Goal: Transaction & Acquisition: Purchase product/service

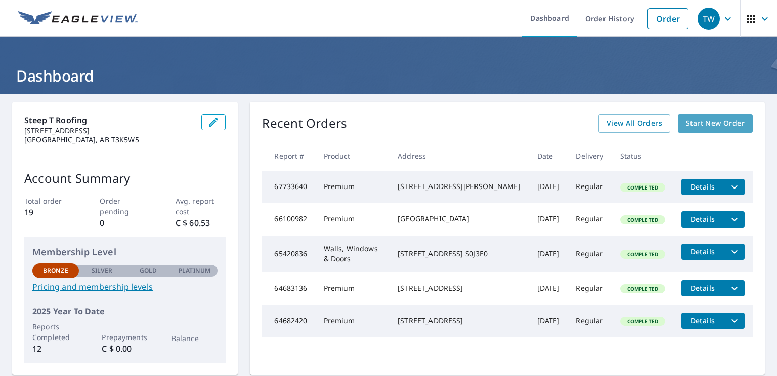
click at [713, 123] on span "Start New Order" at bounding box center [715, 123] width 59 height 13
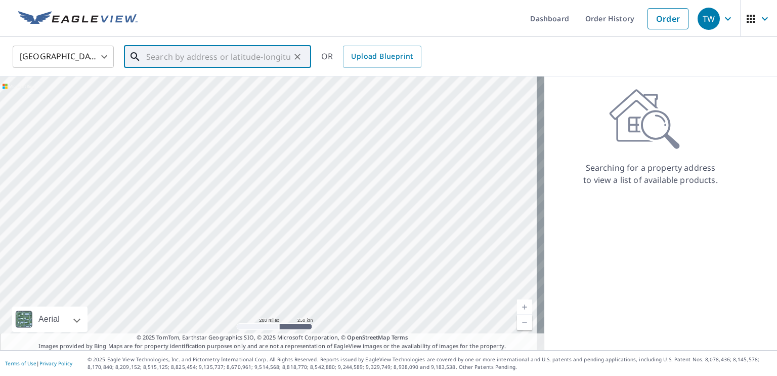
click at [267, 58] on input "text" at bounding box center [218, 57] width 144 height 28
type input "0"
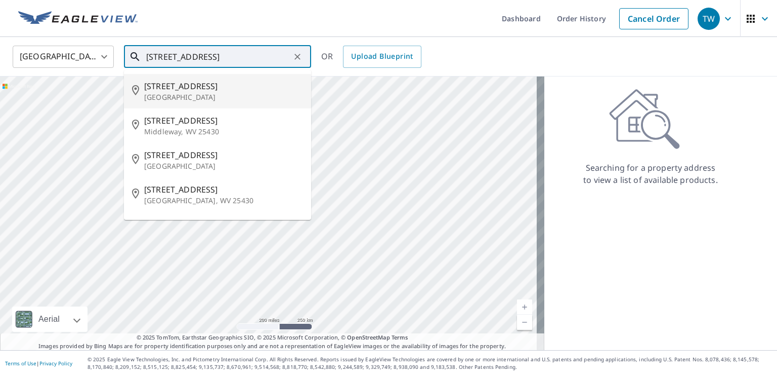
type input "[STREET_ADDRESS]"
click at [108, 52] on body "TW TW Dashboard Order History Cancel Order TW [GEOGRAPHIC_DATA] [GEOGRAPHIC_DAT…" at bounding box center [388, 188] width 777 height 376
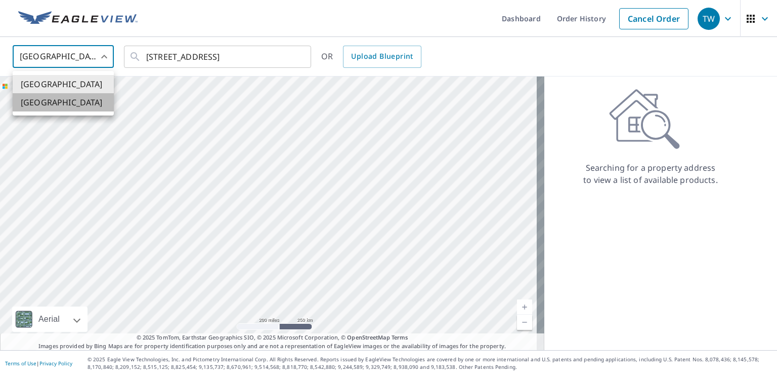
click at [72, 102] on li "[GEOGRAPHIC_DATA]" at bounding box center [63, 102] width 101 height 18
type input "CA"
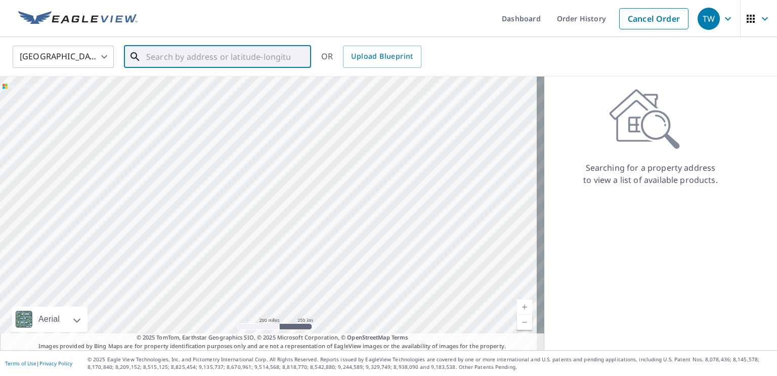
click at [157, 58] on input "text" at bounding box center [218, 57] width 144 height 28
click at [168, 85] on span "[STREET_ADDRESS]" at bounding box center [223, 86] width 159 height 12
type input "[STREET_ADDRESS]"
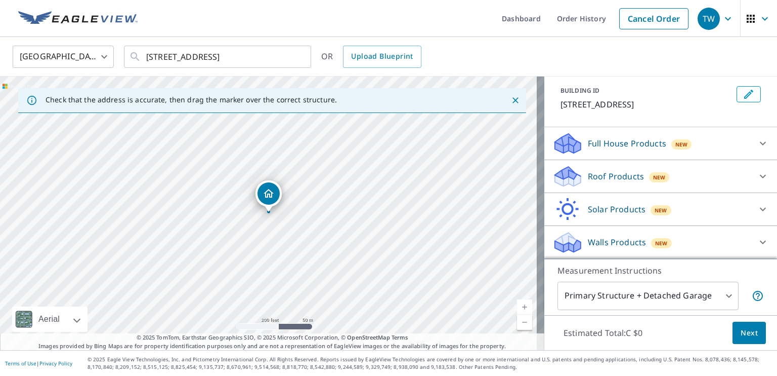
scroll to position [65, 0]
click at [757, 142] on icon at bounding box center [763, 143] width 12 height 12
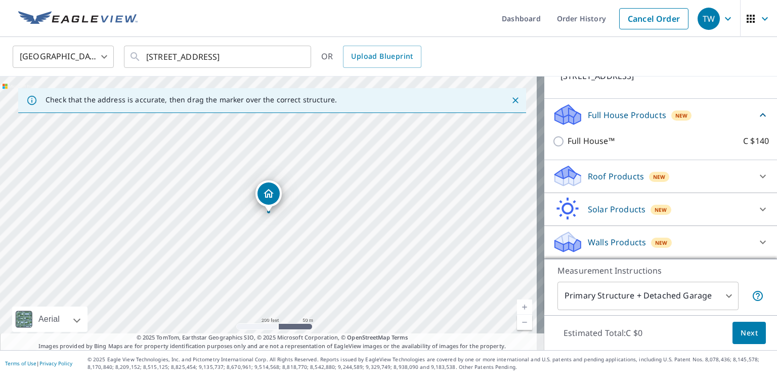
scroll to position [93, 0]
click at [757, 176] on icon at bounding box center [763, 176] width 12 height 12
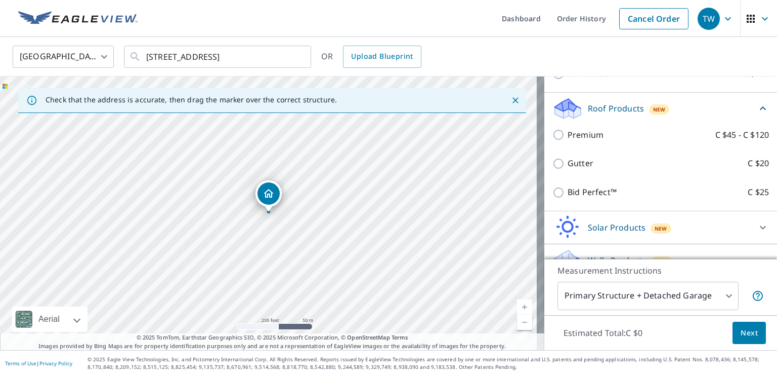
scroll to position [158, 0]
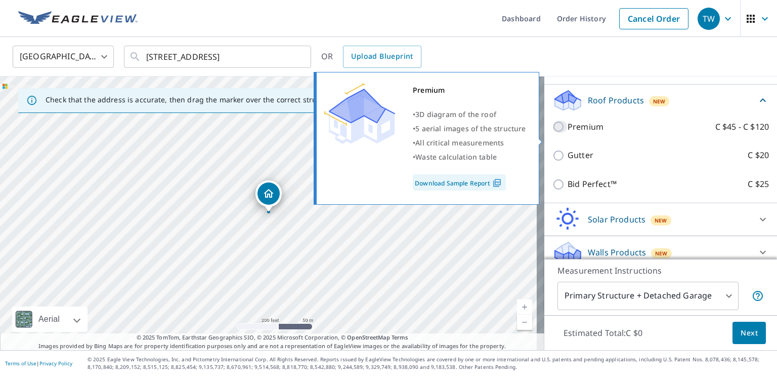
click at [553, 133] on input "Premium C $45 - C $120" at bounding box center [560, 126] width 15 height 12
checkbox input "true"
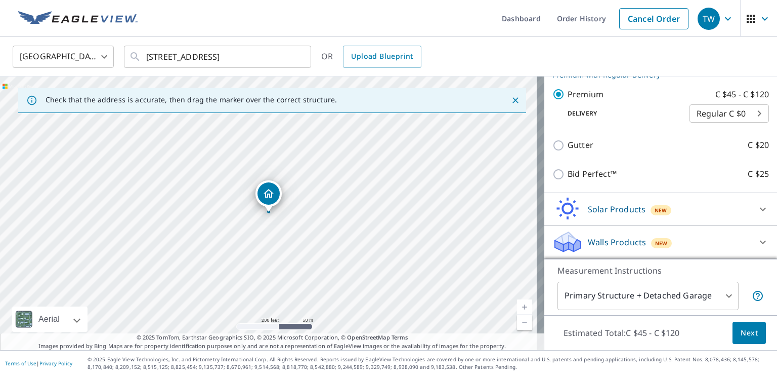
scroll to position [217, 0]
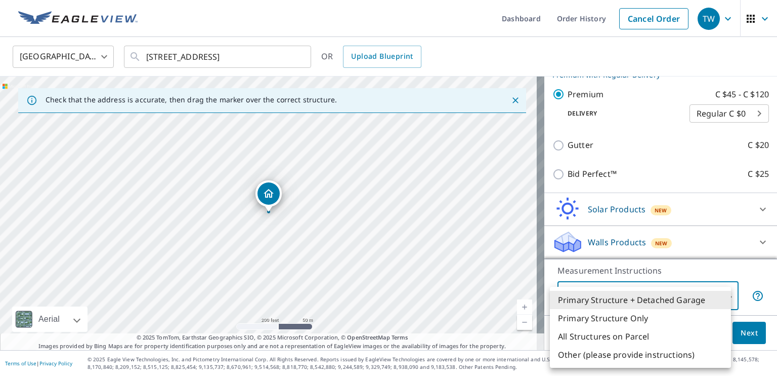
click at [723, 292] on body "TW TW Dashboard Order History Cancel Order TW Canada [GEOGRAPHIC_DATA] ​ [STREE…" at bounding box center [388, 188] width 777 height 376
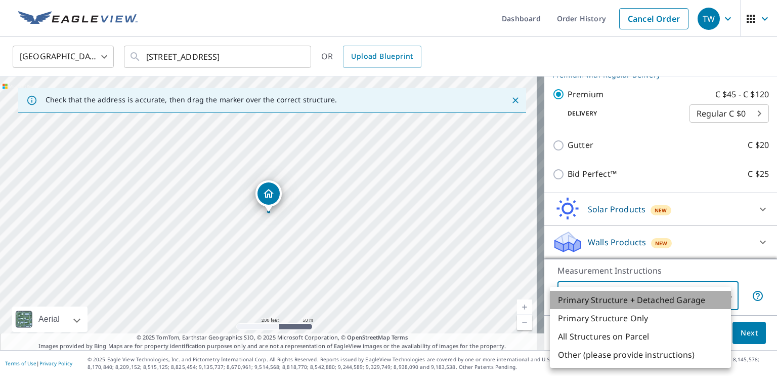
click at [701, 298] on li "Primary Structure + Detached Garage" at bounding box center [640, 300] width 181 height 18
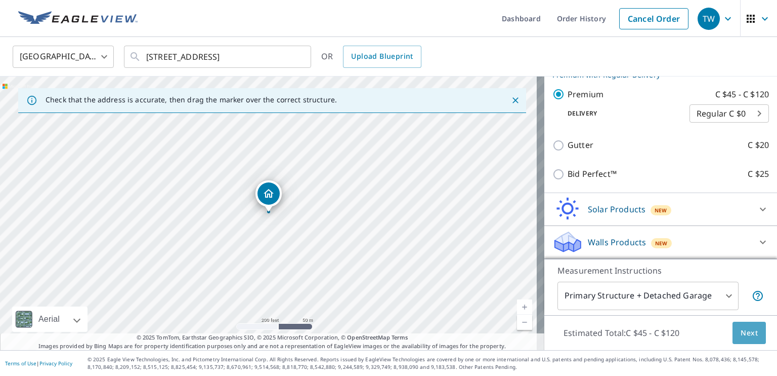
click at [741, 329] on span "Next" at bounding box center [749, 332] width 17 height 13
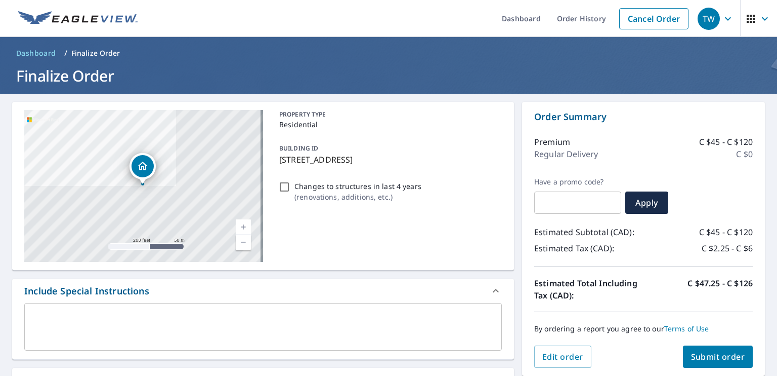
click at [239, 221] on link "Current Level 17, Zoom In" at bounding box center [243, 226] width 15 height 15
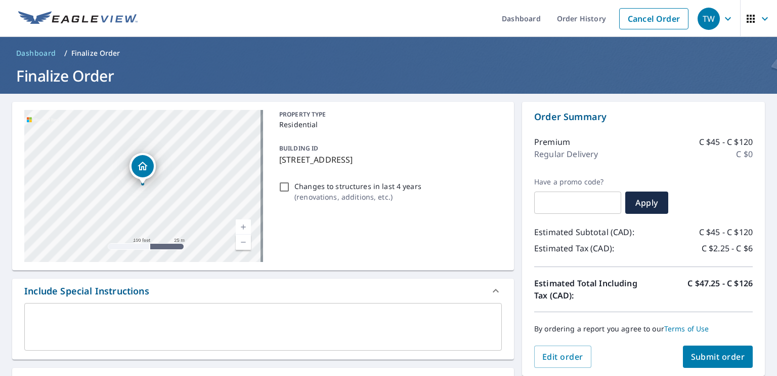
click at [239, 221] on link "Current Level 18, Zoom In" at bounding box center [243, 226] width 15 height 15
click at [239, 221] on link "Current Level 18.785875194647154, Zoom In Disabled" at bounding box center [243, 226] width 15 height 15
click at [691, 353] on span "Submit order" at bounding box center [718, 356] width 54 height 11
